Goal: Task Accomplishment & Management: Use online tool/utility

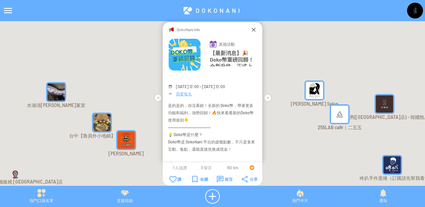
click at [412, 14] on img at bounding box center [415, 11] width 16 height 16
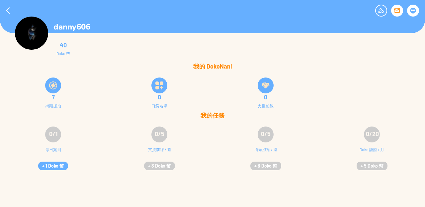
click at [414, 7] on div at bounding box center [413, 11] width 12 height 12
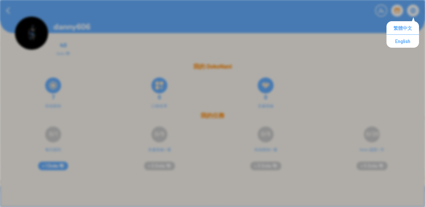
click at [108, 96] on div "0 口袋名單" at bounding box center [159, 92] width 106 height 40
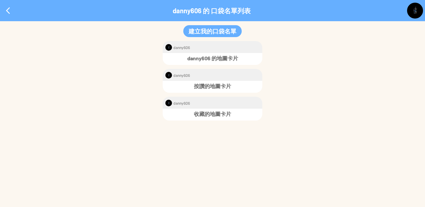
click at [414, 8] on img at bounding box center [415, 11] width 16 height 16
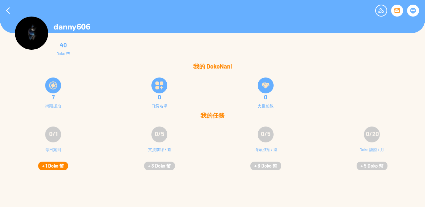
click at [51, 166] on button "+ 1 Doko 幣" at bounding box center [53, 166] width 30 height 9
